Goal: Task Accomplishment & Management: Manage account settings

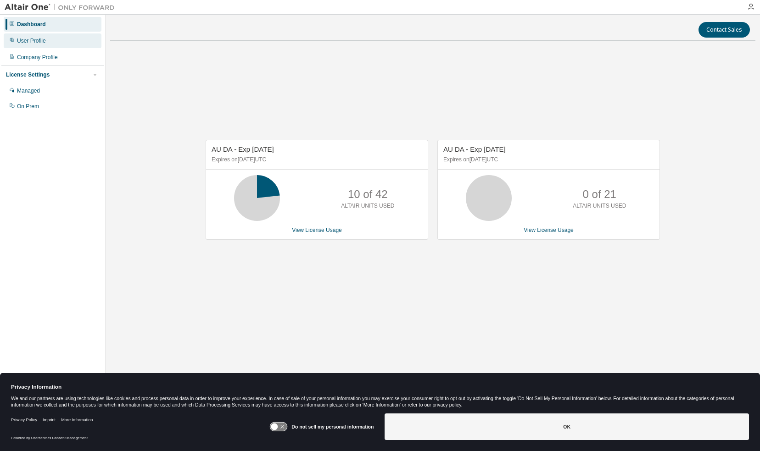
click at [25, 41] on div "User Profile" at bounding box center [31, 40] width 29 height 7
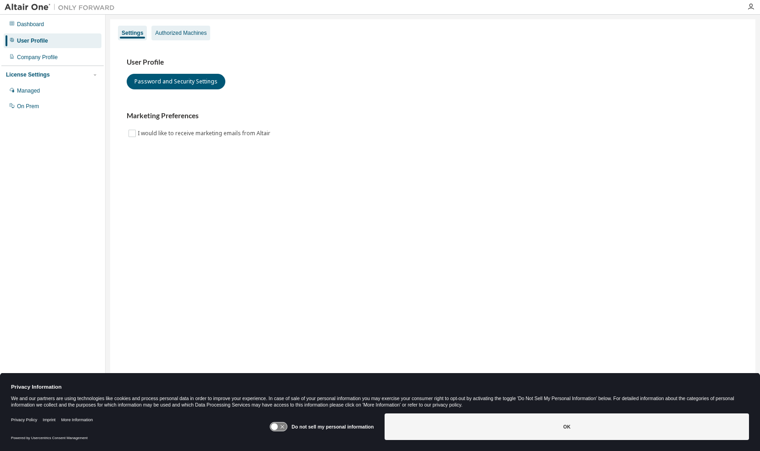
click at [173, 33] on div "Authorized Machines" at bounding box center [180, 32] width 51 height 7
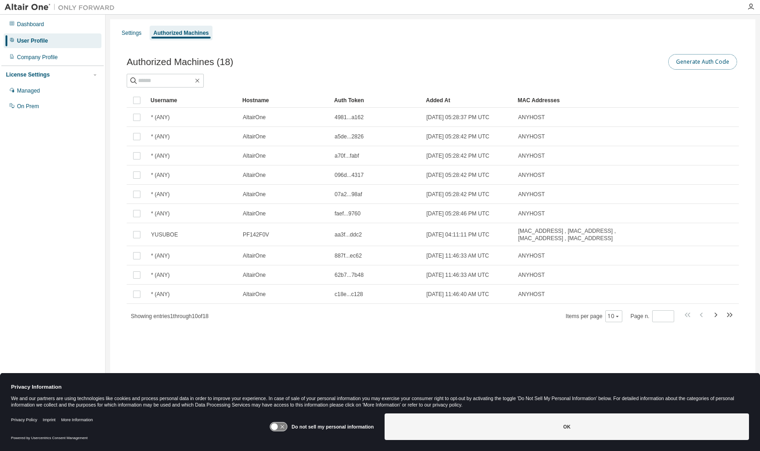
click at [710, 64] on button "Generate Auth Code" at bounding box center [702, 62] width 69 height 16
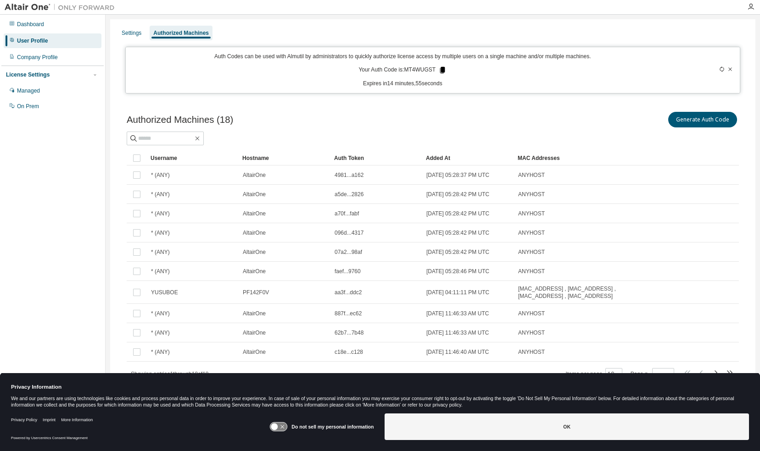
click at [442, 70] on icon at bounding box center [442, 70] width 5 height 6
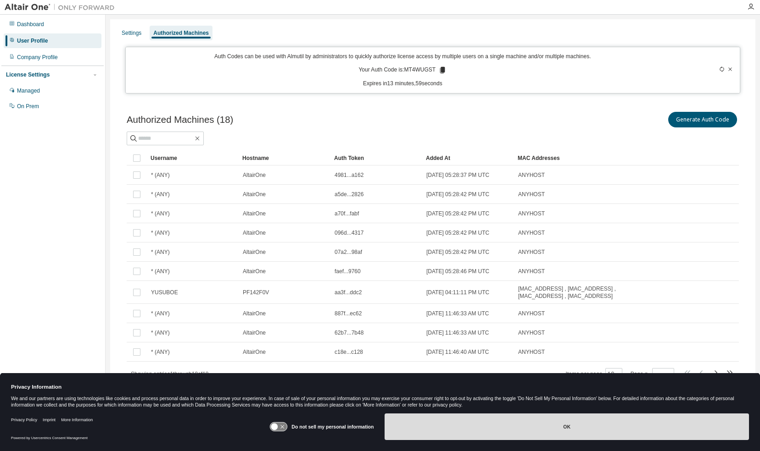
click at [534, 421] on button "OK" at bounding box center [566, 427] width 364 height 27
